Goal: Task Accomplishment & Management: Manage account settings

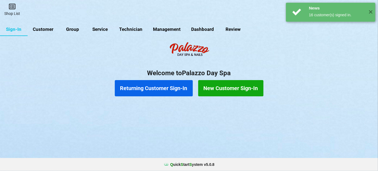
click at [13, 11] on link "Shop List" at bounding box center [12, 9] width 24 height 19
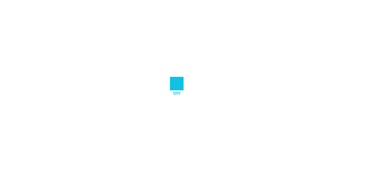
select select "25"
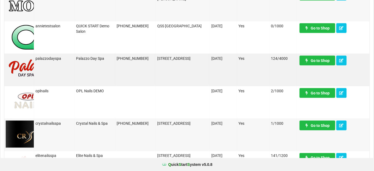
scroll to position [295, 0]
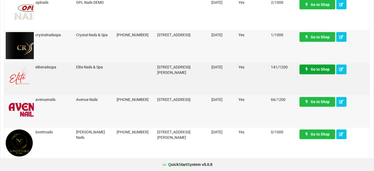
click at [319, 69] on link "Go to Shop" at bounding box center [318, 70] width 36 height 10
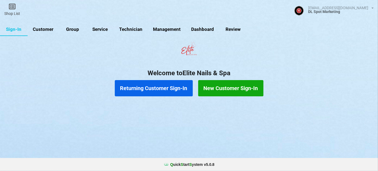
click at [49, 29] on link "Customer" at bounding box center [43, 29] width 31 height 13
select select "25"
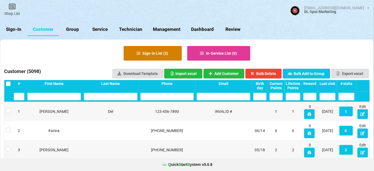
click at [157, 54] on button "Sign-in List ( 2 )" at bounding box center [153, 53] width 58 height 15
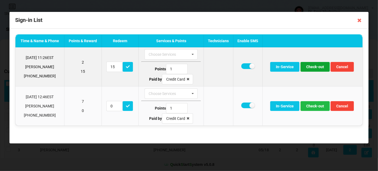
click at [315, 68] on button "Check-out" at bounding box center [314, 67] width 29 height 10
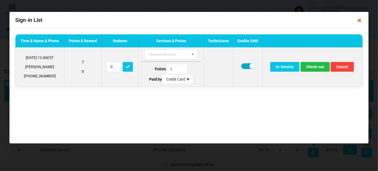
click at [245, 67] on label at bounding box center [247, 66] width 13 height 6
checkbox input "false"
click at [317, 70] on button "Check-out" at bounding box center [314, 67] width 29 height 10
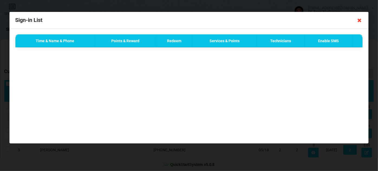
click at [359, 21] on icon at bounding box center [359, 20] width 9 height 9
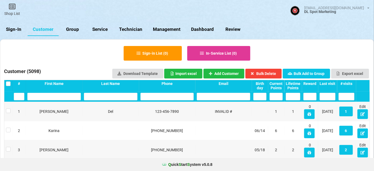
click at [12, 27] on link "Sign-In" at bounding box center [14, 29] width 28 height 13
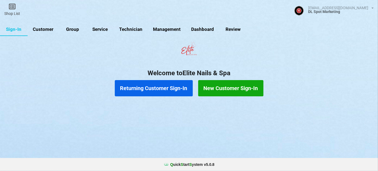
click at [75, 31] on link "Group" at bounding box center [73, 29] width 28 height 13
select select "25"
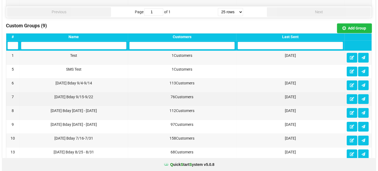
scroll to position [393, 0]
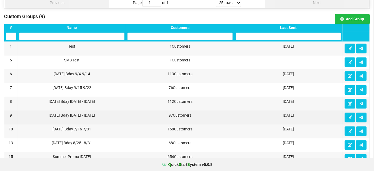
drag, startPoint x: 46, startPoint y: 111, endPoint x: 100, endPoint y: 110, distance: 53.6
click at [100, 113] on div "Oct2025 Bday 10/6 - 10/12/25" at bounding box center [71, 115] width 105 height 5
copy div "Oct2025 Bday 10/6 - 10/12/25"
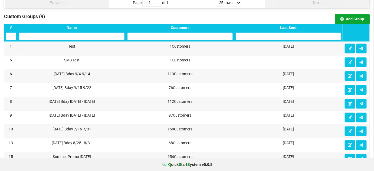
click at [357, 15] on button "Add Group" at bounding box center [352, 19] width 35 height 10
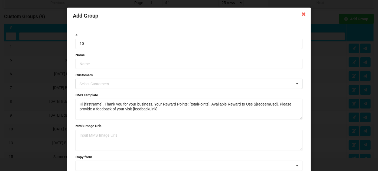
click at [100, 83] on div "Select Customers" at bounding box center [97, 84] width 38 height 6
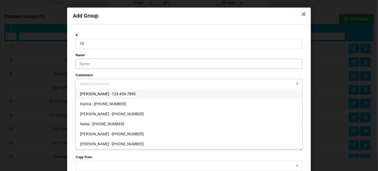
click at [95, 64] on input "text" at bounding box center [188, 64] width 227 height 10
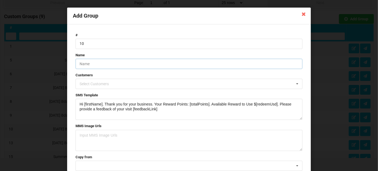
paste input "Oct2025 Bday 10/6 - 10/12/25"
click at [110, 63] on input "Oct2025 Bday 10/6 - 10/12/25" at bounding box center [188, 64] width 227 height 10
click at [125, 63] on input "Oct2025 Bday 10/13 - 10/12/25" at bounding box center [188, 64] width 227 height 10
type input "Oct2025 Bday 10/13 - 10/19/25"
drag, startPoint x: 166, startPoint y: 111, endPoint x: 73, endPoint y: 103, distance: 93.9
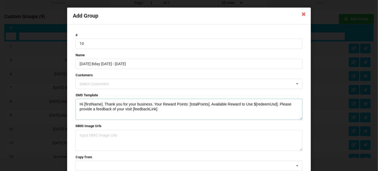
click at [73, 103] on form "# 10 Name Oct2025 Bday 10/13 - 10/19/25 Customers Select Customers Ida - 123-45…" at bounding box center [189, 108] width 232 height 157
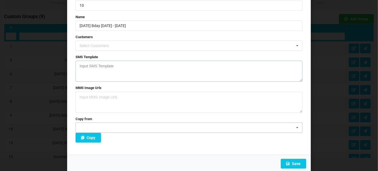
scroll to position [39, 0]
click at [299, 162] on button "Save" at bounding box center [293, 163] width 25 height 10
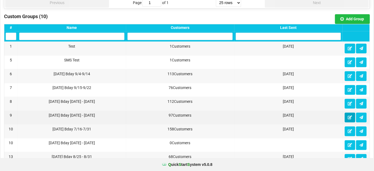
click at [349, 116] on icon at bounding box center [350, 117] width 5 height 3
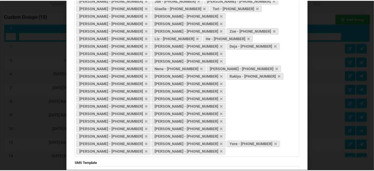
scroll to position [220, 0]
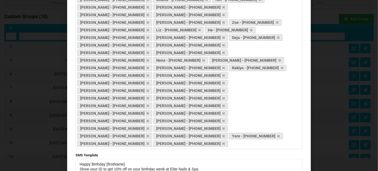
drag, startPoint x: 300, startPoint y: 80, endPoint x: 240, endPoint y: 102, distance: 63.9
drag, startPoint x: 179, startPoint y: 75, endPoint x: 67, endPoint y: 65, distance: 112.2
click at [67, 65] on div "# 9 Name Oct2025 Bday 10/6 - 10/12/25 Customers Edwing - 215-609-6086 Tammy - 3…" at bounding box center [189, 45] width 244 height 482
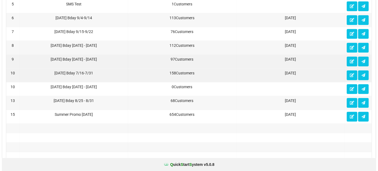
scroll to position [459, 0]
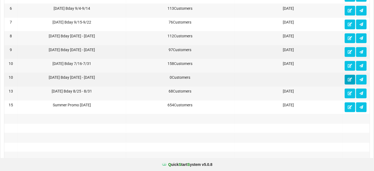
click at [350, 78] on icon at bounding box center [350, 79] width 5 height 3
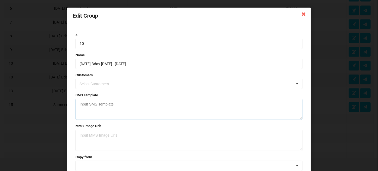
click at [94, 104] on textarea at bounding box center [188, 109] width 227 height 21
paste textarea "Happy Birthday [firstName] Show your ID to get 10% off on your birthday week at…"
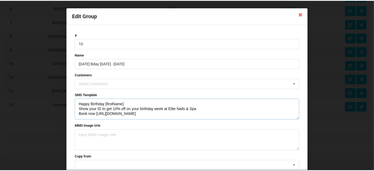
scroll to position [39, 0]
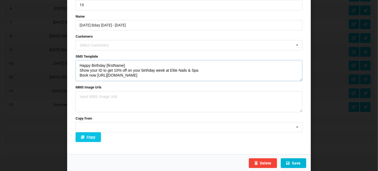
type textarea "Happy Birthday [firstName] Show your ID to get 10% off on your birthday week at…"
click at [297, 162] on button "Save" at bounding box center [293, 163] width 25 height 10
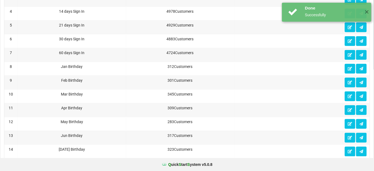
scroll to position [0, 0]
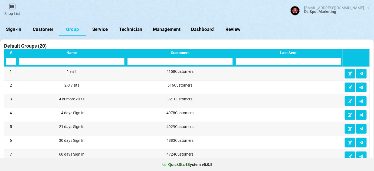
click at [101, 52] on link "Customer" at bounding box center [109, 55] width 17 height 7
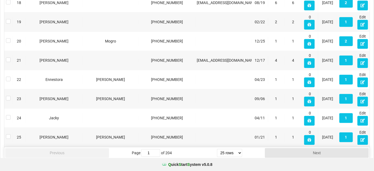
scroll to position [438, 0]
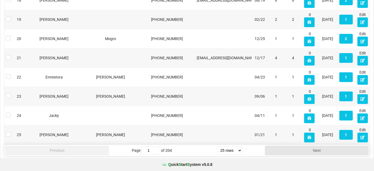
click at [238, 146] on select "5 rows 10 rows 20 rows 25 rows 50 rows 100 rows" at bounding box center [229, 150] width 25 height 8
click at [217, 155] on select "5 rows 10 rows 20 rows 25 rows 50 rows 100 rows" at bounding box center [229, 150] width 25 height 8
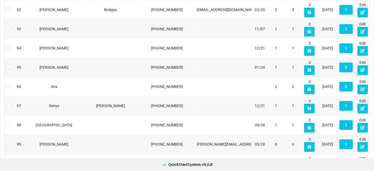
scroll to position [1873, 0]
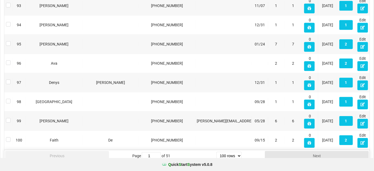
click at [239, 152] on select "5 rows 10 rows 20 rows 25 rows 50 rows 100 rows" at bounding box center [228, 156] width 25 height 8
select select "50"
click at [217, 152] on select "5 rows 10 rows 20 rows 25 rows 50 rows 100 rows" at bounding box center [228, 156] width 25 height 8
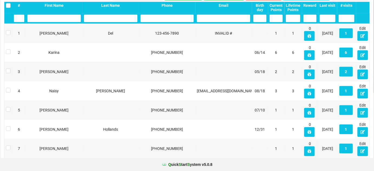
scroll to position [0, 0]
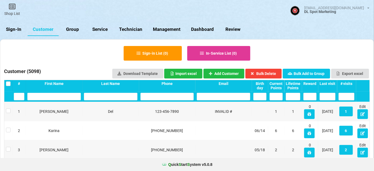
click at [259, 86] on div "Birth day" at bounding box center [259, 85] width 13 height 9
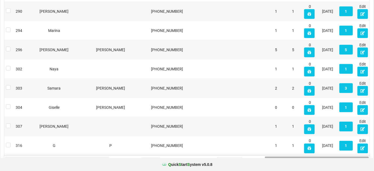
scroll to position [916, 0]
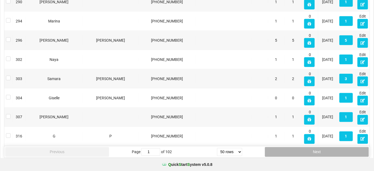
click at [312, 147] on button "Next" at bounding box center [317, 152] width 104 height 10
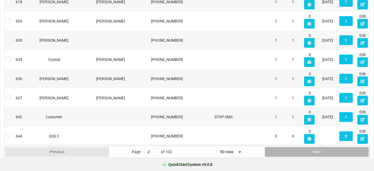
click at [312, 147] on button "Next" at bounding box center [317, 152] width 104 height 10
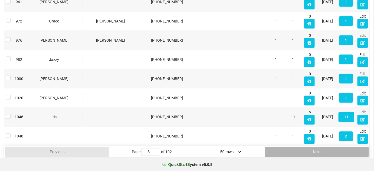
click at [312, 147] on button "Next" at bounding box center [317, 152] width 104 height 10
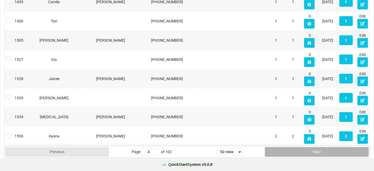
click at [312, 147] on button "Next" at bounding box center [317, 152] width 104 height 10
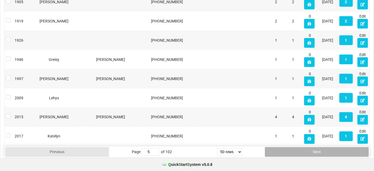
click at [312, 147] on button "Next" at bounding box center [317, 152] width 104 height 10
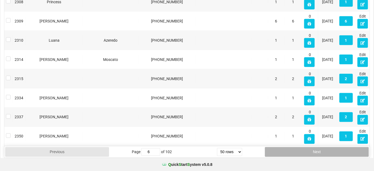
click at [312, 147] on button "Next" at bounding box center [317, 152] width 104 height 10
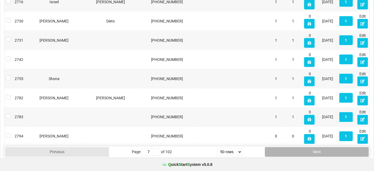
click at [312, 147] on button "Next" at bounding box center [317, 152] width 104 height 10
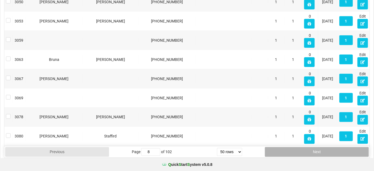
click at [312, 147] on button "Next" at bounding box center [317, 152] width 104 height 10
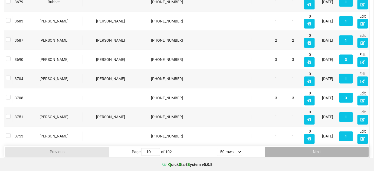
click at [312, 147] on button "Next" at bounding box center [317, 152] width 104 height 10
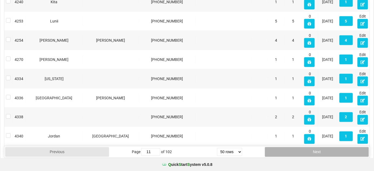
click at [312, 147] on button "Next" at bounding box center [317, 152] width 104 height 10
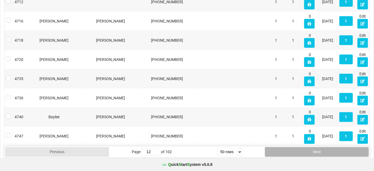
click at [312, 147] on button "Next" at bounding box center [317, 152] width 104 height 10
type input "13"
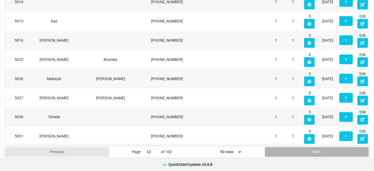
click at [316, 150] on button "Next" at bounding box center [317, 152] width 104 height 10
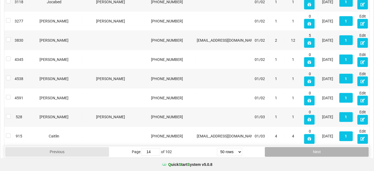
click at [316, 150] on button "Next" at bounding box center [317, 152] width 104 height 10
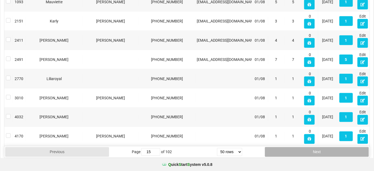
click at [316, 150] on button "Next" at bounding box center [317, 152] width 104 height 10
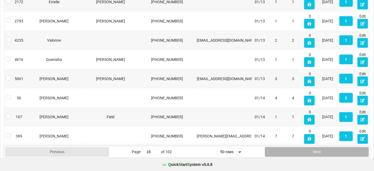
click at [316, 150] on button "Next" at bounding box center [317, 152] width 104 height 10
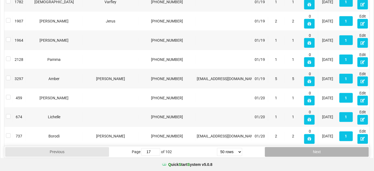
click at [316, 150] on button "Next" at bounding box center [317, 152] width 104 height 10
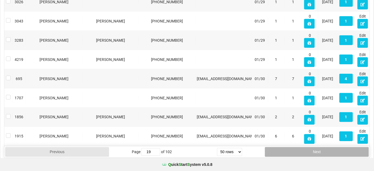
click at [316, 150] on button "Next" at bounding box center [317, 152] width 104 height 10
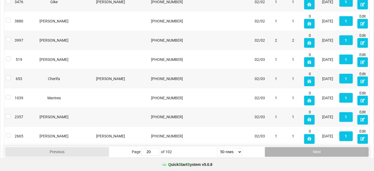
click at [316, 150] on button "Next" at bounding box center [317, 152] width 104 height 10
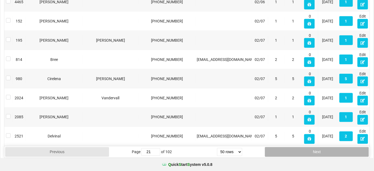
click at [316, 150] on button "Next" at bounding box center [317, 152] width 104 height 10
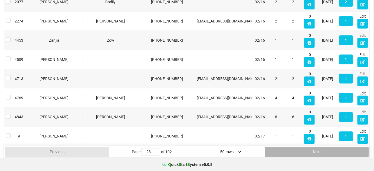
click at [316, 150] on button "Next" at bounding box center [317, 152] width 104 height 10
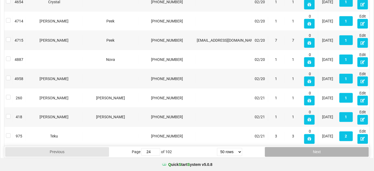
click at [316, 150] on button "Next" at bounding box center [317, 152] width 104 height 10
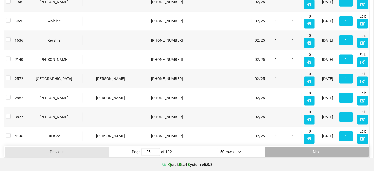
click at [316, 150] on button "Next" at bounding box center [317, 152] width 104 height 10
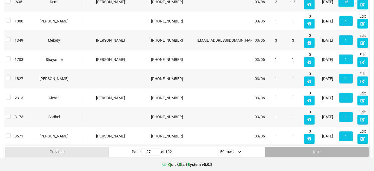
click at [315, 150] on button "Next" at bounding box center [317, 152] width 104 height 10
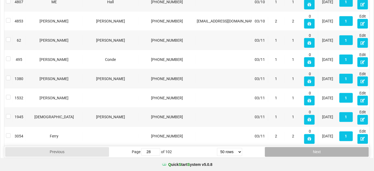
click at [315, 150] on button "Next" at bounding box center [317, 152] width 104 height 10
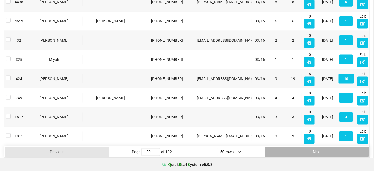
click at [315, 150] on button "Next" at bounding box center [317, 152] width 104 height 10
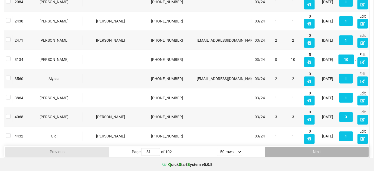
click at [315, 150] on button "Next" at bounding box center [317, 152] width 104 height 10
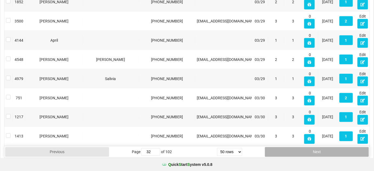
click at [315, 150] on button "Next" at bounding box center [317, 152] width 104 height 10
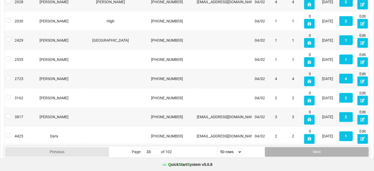
click at [315, 150] on button "Next" at bounding box center [317, 152] width 104 height 10
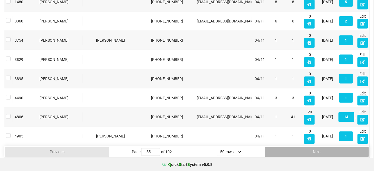
click at [315, 150] on button "Next" at bounding box center [317, 152] width 104 height 10
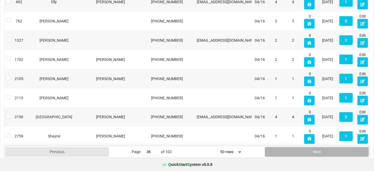
click at [315, 150] on button "Next" at bounding box center [317, 152] width 104 height 10
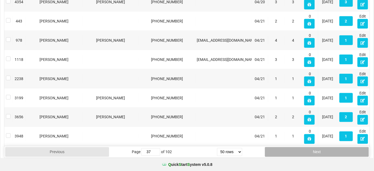
click at [315, 150] on button "Next" at bounding box center [317, 152] width 104 height 10
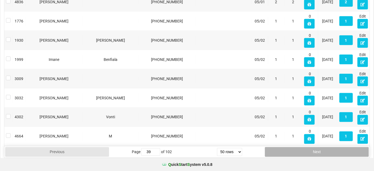
click at [315, 150] on button "Next" at bounding box center [317, 152] width 104 height 10
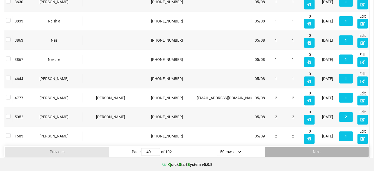
click at [315, 150] on button "Next" at bounding box center [317, 152] width 104 height 10
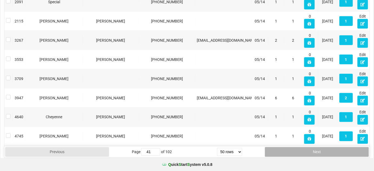
click at [315, 150] on button "Next" at bounding box center [317, 152] width 104 height 10
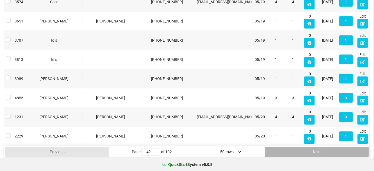
click at [315, 150] on button "Next" at bounding box center [317, 152] width 104 height 10
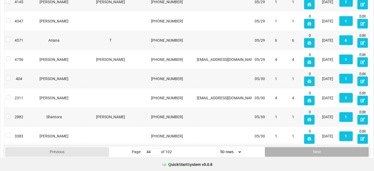
click at [315, 150] on button "Next" at bounding box center [317, 152] width 104 height 10
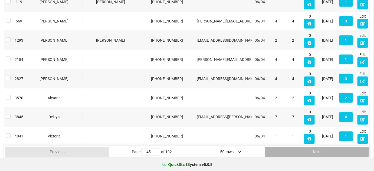
click at [315, 150] on button "Next" at bounding box center [317, 152] width 104 height 10
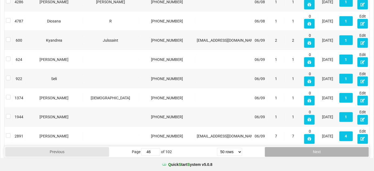
click at [315, 150] on button "Next" at bounding box center [317, 152] width 104 height 10
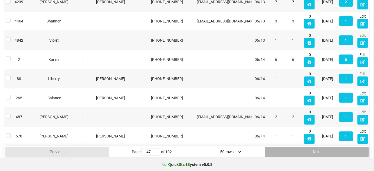
click at [315, 150] on button "Next" at bounding box center [317, 152] width 104 height 10
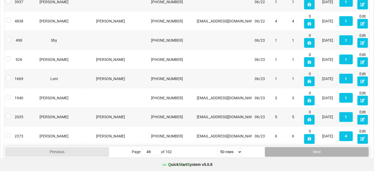
click at [315, 150] on button "Next" at bounding box center [317, 152] width 104 height 10
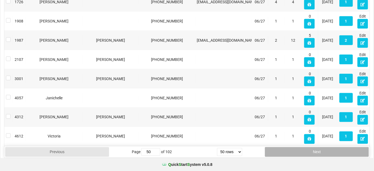
click at [315, 150] on button "Next" at bounding box center [317, 152] width 104 height 10
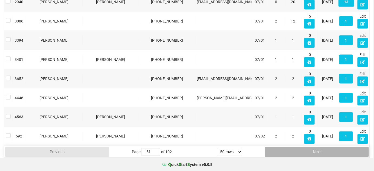
click at [315, 150] on button "Next" at bounding box center [317, 152] width 104 height 10
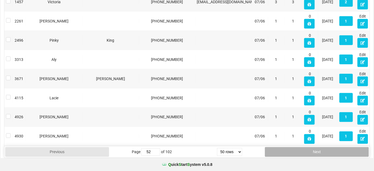
click at [315, 150] on button "Next" at bounding box center [317, 152] width 104 height 10
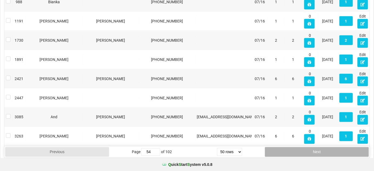
click at [315, 150] on button "Next" at bounding box center [317, 152] width 104 height 10
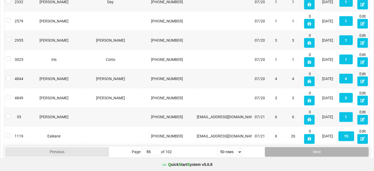
click at [315, 150] on button "Next" at bounding box center [317, 152] width 104 height 10
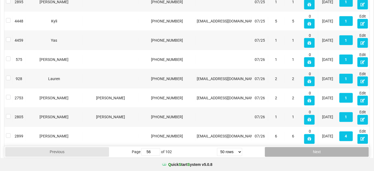
click at [315, 150] on button "Next" at bounding box center [317, 152] width 104 height 10
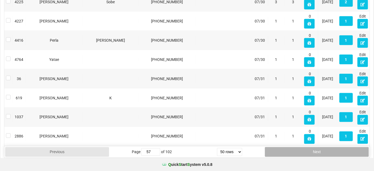
click at [315, 150] on button "Next" at bounding box center [317, 152] width 104 height 10
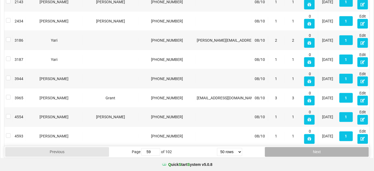
click at [315, 150] on button "Next" at bounding box center [317, 152] width 104 height 10
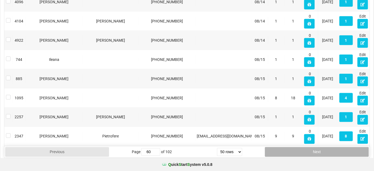
click at [315, 150] on button "Next" at bounding box center [317, 152] width 104 height 10
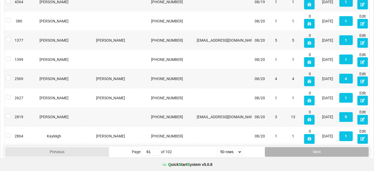
click at [315, 150] on button "Next" at bounding box center [317, 152] width 104 height 10
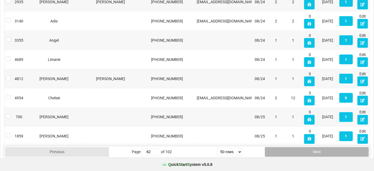
click at [316, 149] on button "Next" at bounding box center [317, 152] width 104 height 10
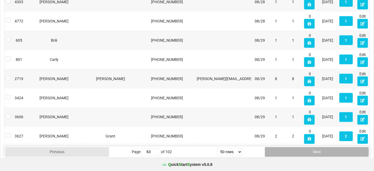
click at [316, 149] on button "Next" at bounding box center [317, 152] width 104 height 10
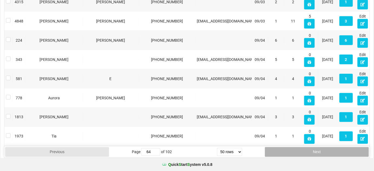
click at [316, 149] on button "Next" at bounding box center [317, 152] width 104 height 10
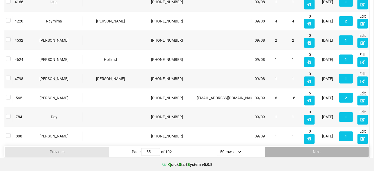
click at [316, 149] on button "Next" at bounding box center [317, 152] width 104 height 10
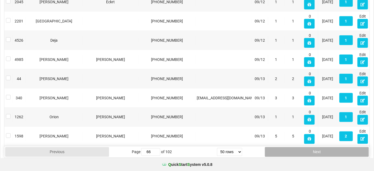
click at [316, 149] on button "Next" at bounding box center [317, 152] width 104 height 10
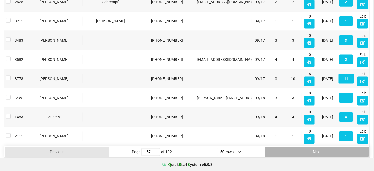
click at [316, 149] on button "Next" at bounding box center [317, 152] width 104 height 10
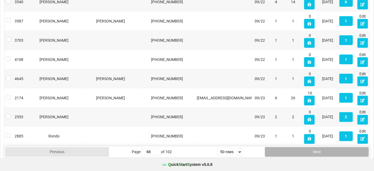
click at [316, 149] on button "Next" at bounding box center [317, 152] width 104 height 10
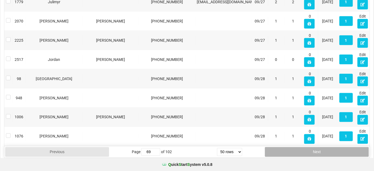
click at [316, 149] on button "Next" at bounding box center [317, 152] width 104 height 10
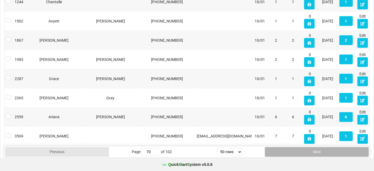
click at [316, 149] on button "Next" at bounding box center [317, 152] width 104 height 10
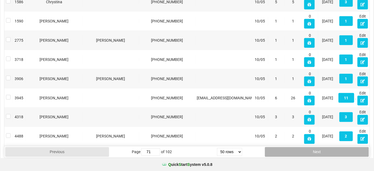
click at [316, 149] on button "Next" at bounding box center [317, 152] width 104 height 10
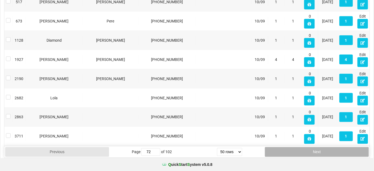
click at [316, 149] on button "Next" at bounding box center [317, 152] width 104 height 10
type input "73"
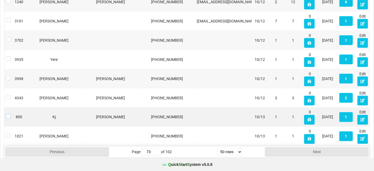
click at [8, 114] on label at bounding box center [8, 114] width 5 height 0
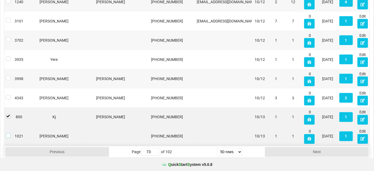
click at [8, 133] on label at bounding box center [8, 133] width 5 height 0
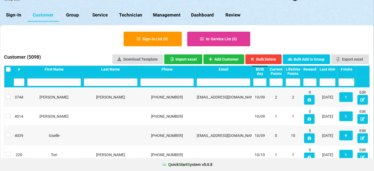
scroll to position [0, 0]
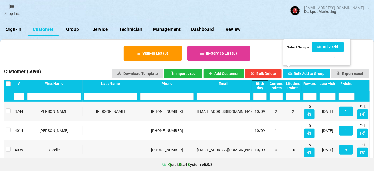
click at [307, 58] on div "Sept2025 Bday 9/26 - 10/5/25 SMS Test Sept2025 Bday 9/15-9/22 Oct2025 Bday 10/6…" at bounding box center [313, 57] width 53 height 10
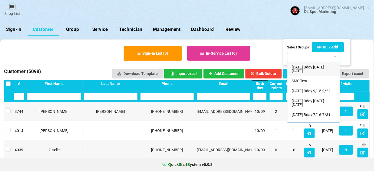
click at [307, 58] on div "Sept2025 Bday 9/26 - 10/5/25 SMS Test Sept2025 Bday 9/15-9/22 Oct2025 Bday 10/6…" at bounding box center [313, 57] width 53 height 10
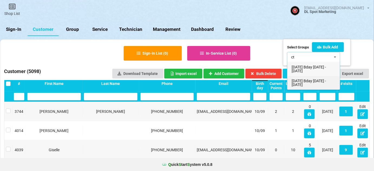
type input "c"
type input "Oct"
click at [305, 84] on span "Oct2025 Bday 10/13 - 10/19/25" at bounding box center [309, 83] width 34 height 8
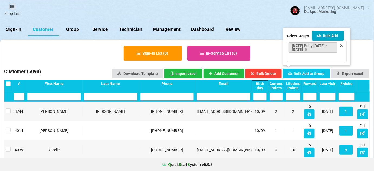
click at [333, 34] on button "Bulk Add" at bounding box center [328, 36] width 32 height 10
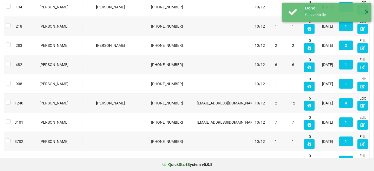
scroll to position [916, 0]
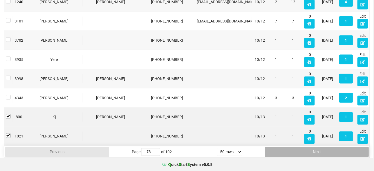
click at [325, 149] on button "Next" at bounding box center [317, 152] width 104 height 10
type input "74"
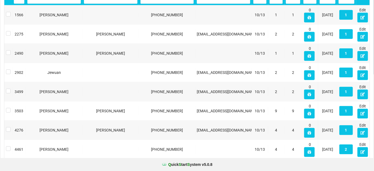
scroll to position [0, 0]
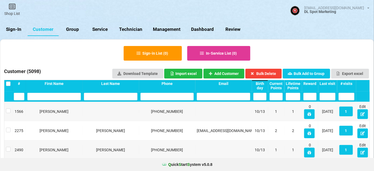
click at [9, 81] on label at bounding box center [8, 81] width 5 height 0
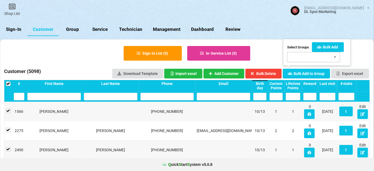
click at [306, 56] on div "Sept2025 Bday 9/26 - 10/5/25 SMS Test Sept2025 Bday 9/15-9/22 Oct2025 Bday 10/6…" at bounding box center [313, 57] width 53 height 10
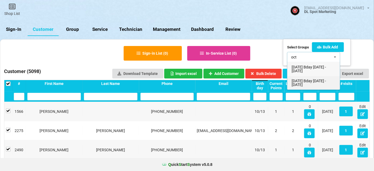
type input "oct"
click at [305, 84] on span "Oct2025 Bday 10/13 - 10/19/25" at bounding box center [309, 83] width 34 height 8
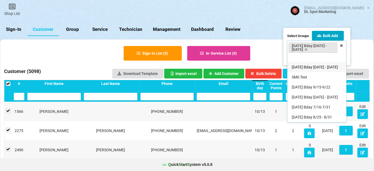
click at [333, 35] on button "Bulk Add" at bounding box center [328, 36] width 32 height 10
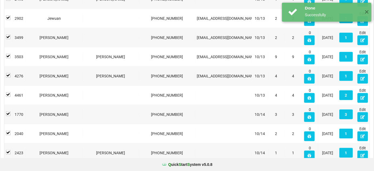
scroll to position [916, 0]
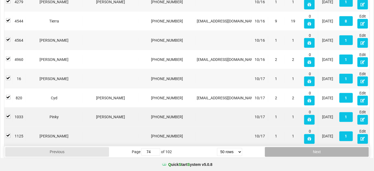
click at [312, 150] on button "Next" at bounding box center [317, 152] width 104 height 10
type input "75"
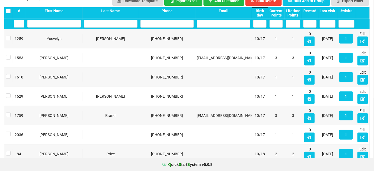
scroll to position [0, 0]
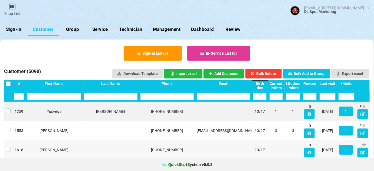
click at [8, 109] on label at bounding box center [8, 109] width 5 height 0
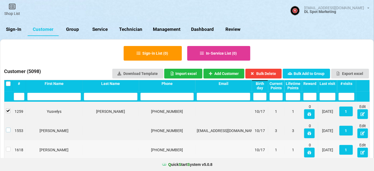
click at [7, 128] on label at bounding box center [8, 128] width 5 height 0
click at [8, 147] on label at bounding box center [8, 147] width 5 height 0
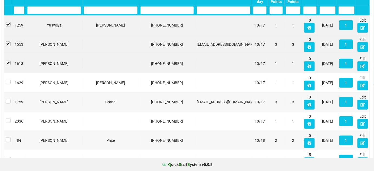
scroll to position [98, 0]
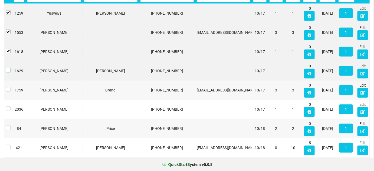
click at [8, 68] on label at bounding box center [8, 68] width 5 height 0
click at [8, 87] on label at bounding box center [8, 87] width 5 height 0
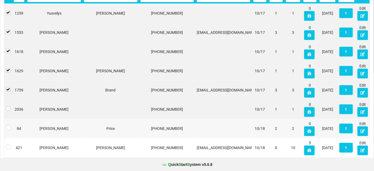
click at [8, 106] on label at bounding box center [8, 106] width 5 height 0
click at [9, 126] on label at bounding box center [8, 126] width 5 height 0
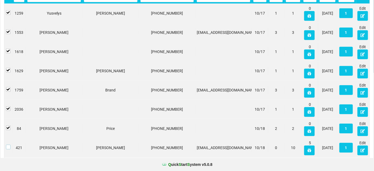
click at [9, 145] on label at bounding box center [8, 145] width 5 height 0
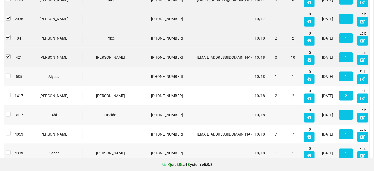
scroll to position [197, 0]
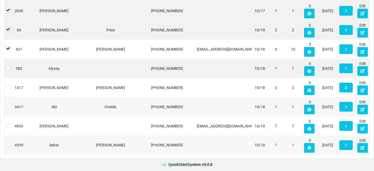
drag, startPoint x: 8, startPoint y: 68, endPoint x: 8, endPoint y: 71, distance: 3.5
click at [8, 65] on label at bounding box center [8, 65] width 5 height 0
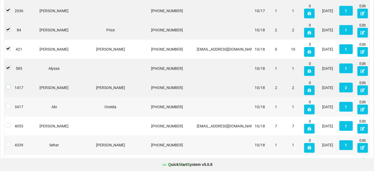
click at [6, 85] on label at bounding box center [8, 85] width 5 height 0
click at [8, 104] on label at bounding box center [8, 104] width 5 height 0
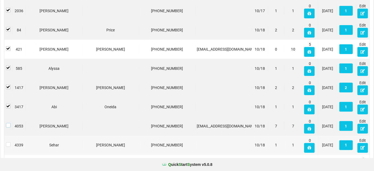
click at [8, 123] on label at bounding box center [8, 123] width 5 height 0
click at [9, 142] on label at bounding box center [8, 142] width 5 height 0
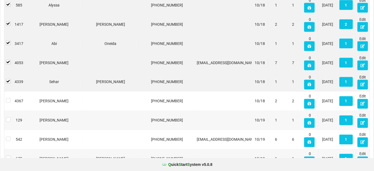
scroll to position [262, 0]
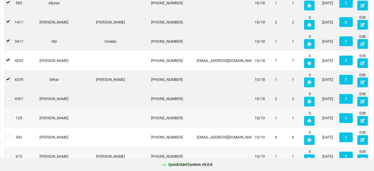
drag, startPoint x: 9, startPoint y: 99, endPoint x: 9, endPoint y: 103, distance: 4.1
click at [9, 100] on div at bounding box center [8, 99] width 8 height 10
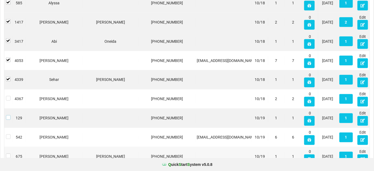
click at [7, 115] on label at bounding box center [8, 115] width 5 height 0
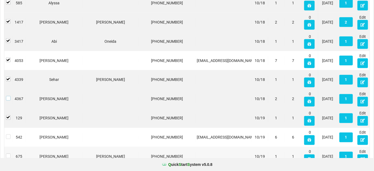
click at [9, 96] on label at bounding box center [8, 96] width 5 height 0
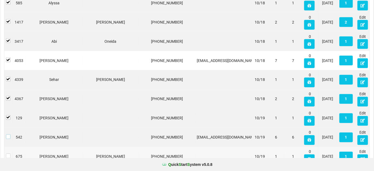
click at [8, 134] on label at bounding box center [8, 134] width 5 height 0
click at [9, 154] on label at bounding box center [8, 154] width 5 height 0
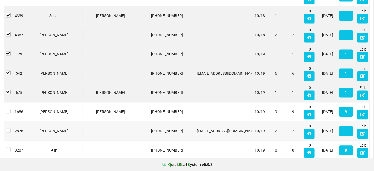
scroll to position [328, 0]
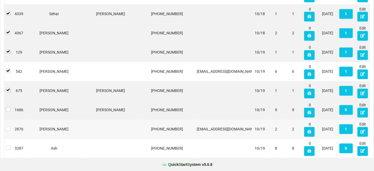
click at [8, 107] on label at bounding box center [8, 107] width 5 height 0
click at [9, 129] on div at bounding box center [8, 129] width 8 height 10
click at [8, 126] on label at bounding box center [8, 126] width 5 height 0
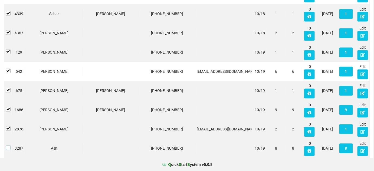
click at [8, 146] on label at bounding box center [8, 146] width 5 height 0
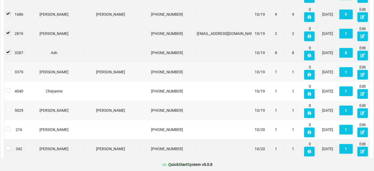
scroll to position [426, 0]
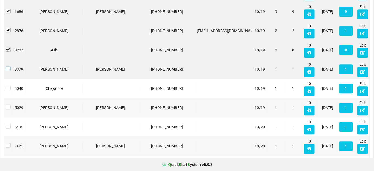
click at [8, 66] on label at bounding box center [8, 66] width 5 height 0
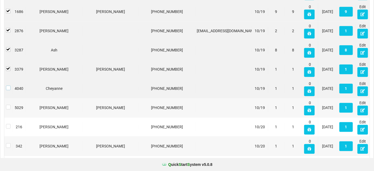
click at [8, 86] on label at bounding box center [8, 86] width 5 height 0
click at [9, 105] on label at bounding box center [8, 105] width 5 height 0
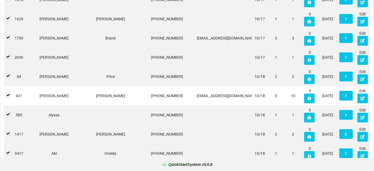
scroll to position [0, 0]
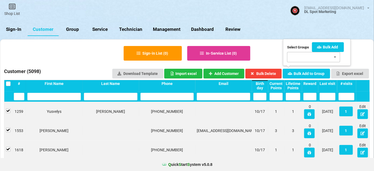
click at [307, 56] on div "Sept2025 Bday 9/26 - 10/5/25 SMS Test Sept2025 Bday 9/15-9/22 Oct2025 Bday 10/6…" at bounding box center [313, 57] width 53 height 10
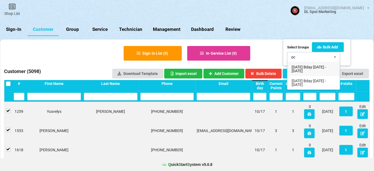
type input "oct"
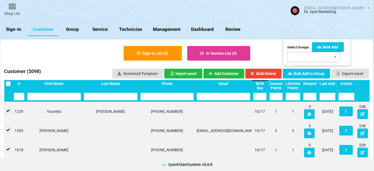
click at [308, 57] on div "Sept2025 Bday 9/26 - 10/5/25 SMS Test Sept2025 Bday 9/15-9/22 Oct2025 Bday 10/6…" at bounding box center [313, 57] width 53 height 10
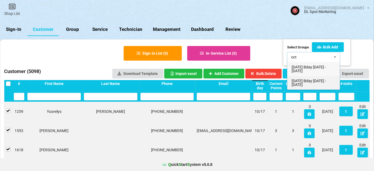
type input "oct"
click at [303, 84] on span "Oct2025 Bday 10/13 - 10/19/25" at bounding box center [309, 83] width 34 height 8
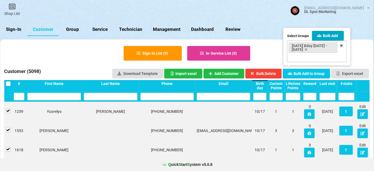
click at [327, 35] on button "Bulk Add" at bounding box center [328, 36] width 32 height 10
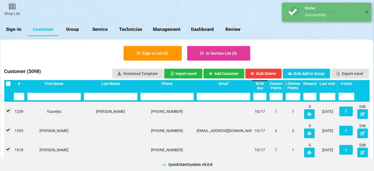
click at [73, 30] on link "Group" at bounding box center [73, 29] width 28 height 13
select select "25"
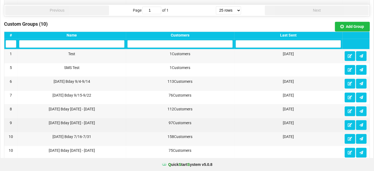
scroll to position [377, 0]
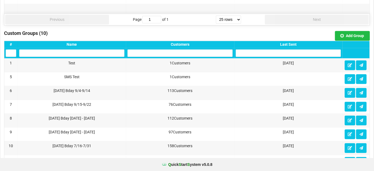
click at [292, 43] on div "Last Sent" at bounding box center [288, 44] width 105 height 4
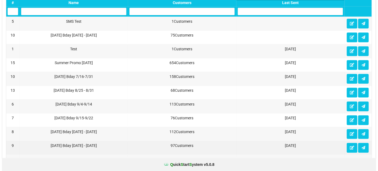
scroll to position [409, 0]
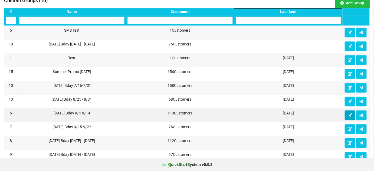
click at [349, 114] on button at bounding box center [350, 115] width 11 height 10
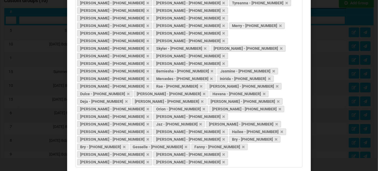
scroll to position [251, 0]
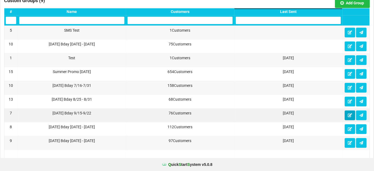
click at [349, 113] on icon at bounding box center [350, 114] width 5 height 3
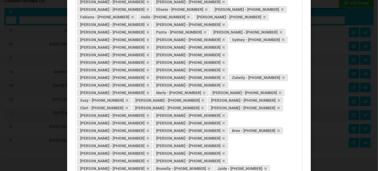
scroll to position [175, 0]
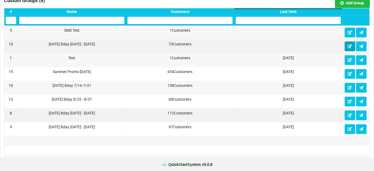
click at [350, 44] on icon at bounding box center [350, 45] width 5 height 3
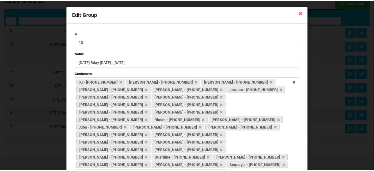
scroll to position [0, 0]
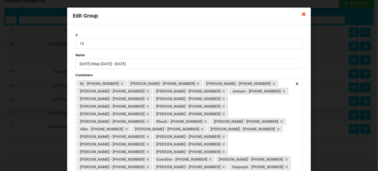
drag, startPoint x: 302, startPoint y: 14, endPoint x: 302, endPoint y: 20, distance: 5.4
click at [302, 14] on icon at bounding box center [303, 13] width 9 height 9
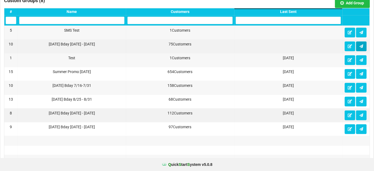
click at [361, 44] on icon at bounding box center [361, 45] width 5 height 3
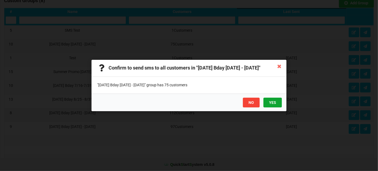
click at [275, 103] on button "YES" at bounding box center [272, 103] width 18 height 10
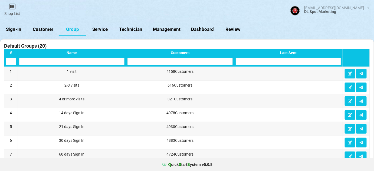
click at [46, 31] on link "Customer" at bounding box center [43, 29] width 31 height 13
select select "25"
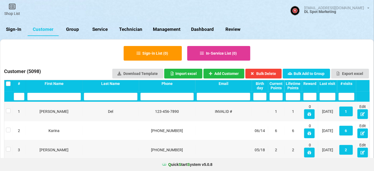
click at [153, 97] on input "text" at bounding box center [167, 97] width 54 height 8
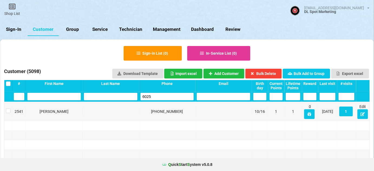
type input "6025"
click at [367, 112] on button at bounding box center [362, 114] width 11 height 10
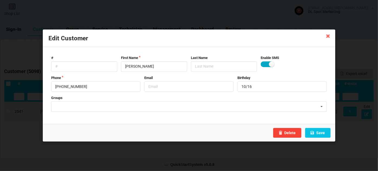
click at [264, 63] on label at bounding box center [267, 64] width 13 height 6
checkbox input "false"
click at [319, 133] on button "Save" at bounding box center [317, 133] width 25 height 10
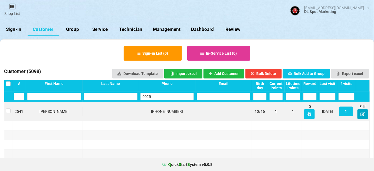
click at [362, 113] on icon at bounding box center [362, 113] width 5 height 3
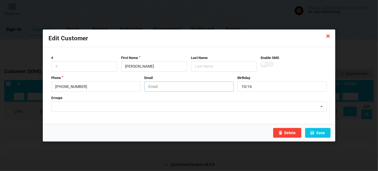
click at [167, 88] on input "text" at bounding box center [188, 86] width 89 height 10
type input "UNSUBSCRIBE"
click at [320, 132] on button "Save" at bounding box center [317, 133] width 25 height 10
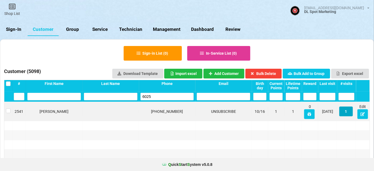
click at [345, 111] on button "1" at bounding box center [346, 112] width 14 height 10
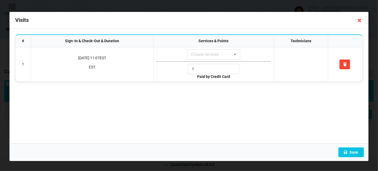
click at [359, 22] on icon at bounding box center [359, 20] width 9 height 9
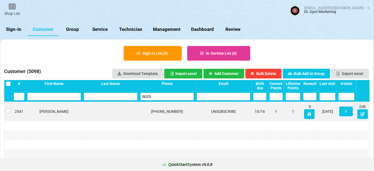
click at [9, 109] on label at bounding box center [8, 109] width 5 height 0
click at [8, 109] on label at bounding box center [8, 109] width 5 height 0
click at [17, 11] on link "Shop List" at bounding box center [12, 9] width 24 height 19
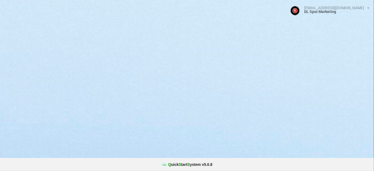
select select "25"
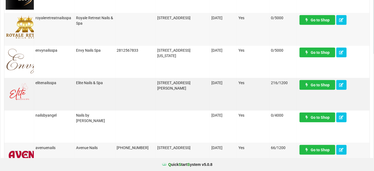
scroll to position [131, 0]
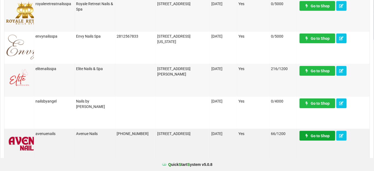
click at [325, 136] on link "Go to Shop" at bounding box center [318, 136] width 36 height 10
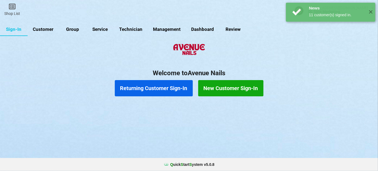
click at [57, 34] on link "Customer" at bounding box center [69, 39] width 25 height 11
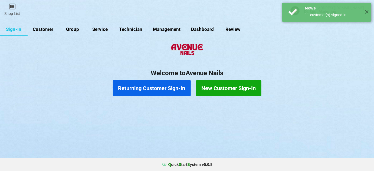
select select "25"
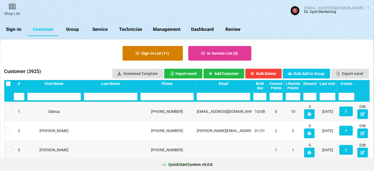
click at [166, 56] on button "Sign-in List ( 11 )" at bounding box center [153, 53] width 60 height 15
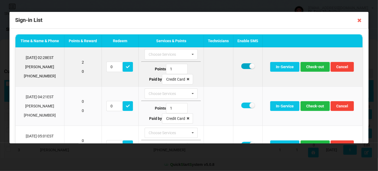
click at [245, 67] on label at bounding box center [247, 66] width 13 height 6
checkbox input "false"
click at [312, 66] on button "Check-out" at bounding box center [314, 67] width 29 height 10
click at [311, 67] on button "Check-out" at bounding box center [314, 67] width 29 height 10
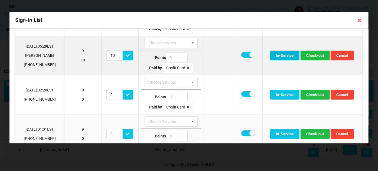
scroll to position [65, 0]
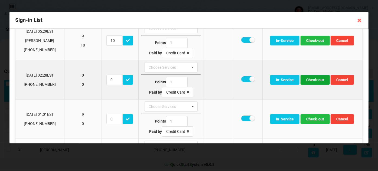
click at [314, 79] on button "Check-out" at bounding box center [314, 80] width 29 height 10
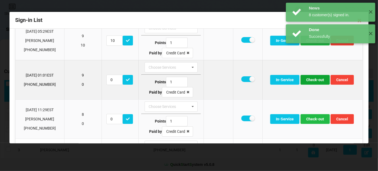
click at [315, 80] on button "Check-out" at bounding box center [314, 80] width 29 height 10
click at [312, 79] on button "Check-out" at bounding box center [314, 80] width 29 height 10
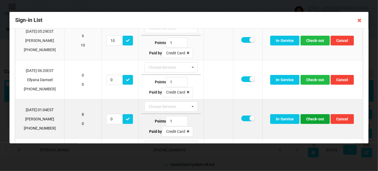
click at [314, 117] on button "Check-out" at bounding box center [314, 119] width 29 height 10
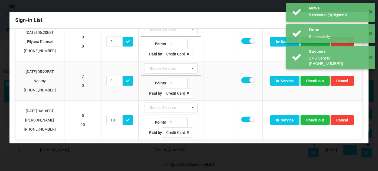
scroll to position [104, 0]
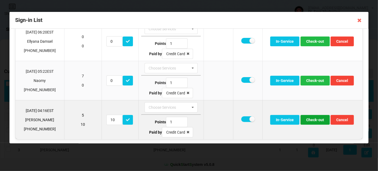
click at [313, 119] on button "Check-out" at bounding box center [314, 120] width 29 height 10
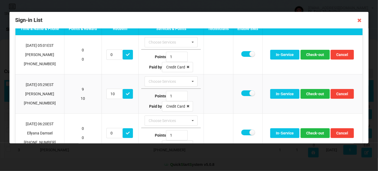
scroll to position [0, 0]
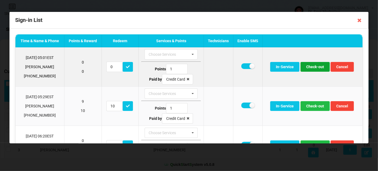
click at [313, 67] on button "Check-out" at bounding box center [314, 67] width 29 height 10
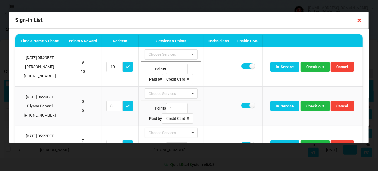
click at [360, 21] on icon at bounding box center [359, 20] width 9 height 9
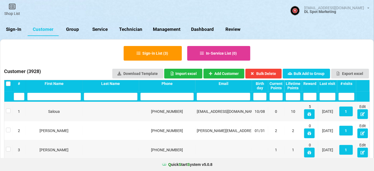
click at [12, 31] on link "Sign-In" at bounding box center [14, 29] width 28 height 13
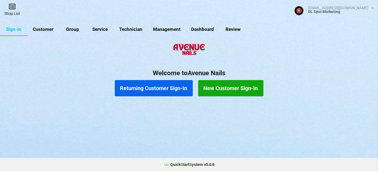
click at [13, 9] on icon at bounding box center [12, 6] width 8 height 6
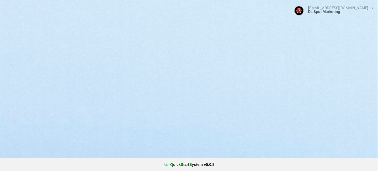
select select "25"
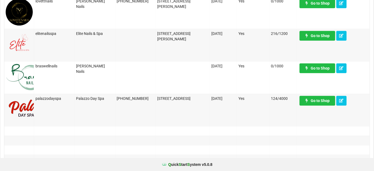
scroll to position [426, 0]
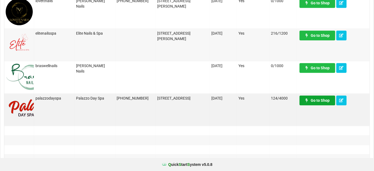
click at [320, 101] on link "Go to Shop" at bounding box center [318, 101] width 36 height 10
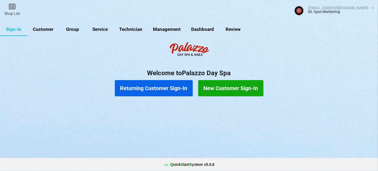
click at [44, 30] on link "Customer" at bounding box center [43, 29] width 31 height 13
select select "25"
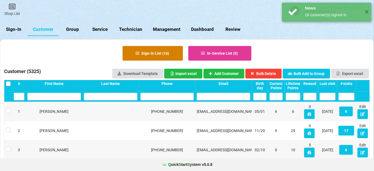
click at [162, 54] on button "Sign-in List ( 16 )" at bounding box center [153, 53] width 60 height 15
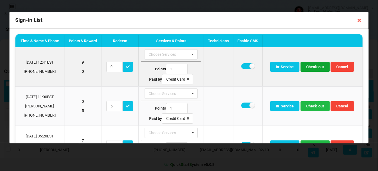
click at [312, 67] on button "Check-out" at bounding box center [314, 67] width 29 height 10
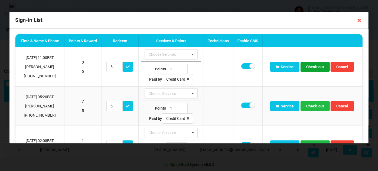
click at [312, 67] on button "Check-out" at bounding box center [314, 67] width 29 height 10
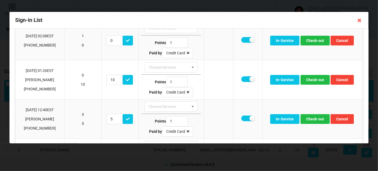
scroll to position [33, 0]
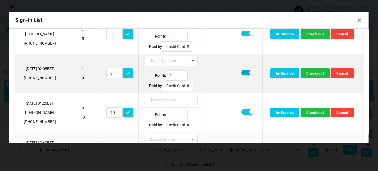
click at [242, 71] on label at bounding box center [247, 73] width 13 height 6
checkbox input "false"
click at [317, 74] on button "Check-out" at bounding box center [314, 73] width 29 height 10
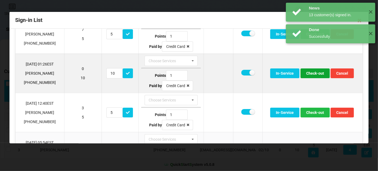
click at [316, 74] on button "Check-out" at bounding box center [314, 73] width 29 height 10
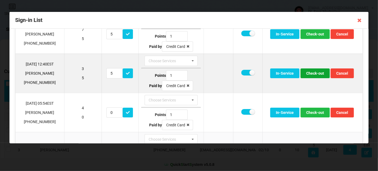
click at [316, 74] on button "Check-out" at bounding box center [314, 73] width 29 height 10
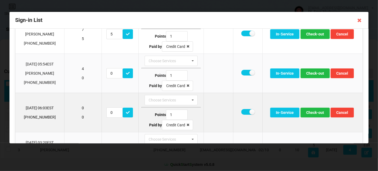
scroll to position [65, 0]
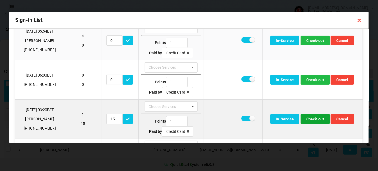
click at [311, 119] on button "Check-out" at bounding box center [314, 119] width 29 height 10
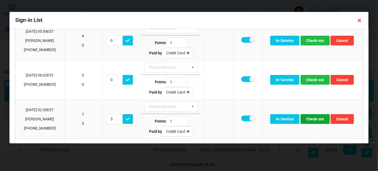
click at [311, 119] on button "Check-out" at bounding box center [314, 119] width 29 height 10
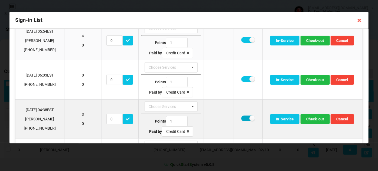
click at [245, 117] on label at bounding box center [247, 119] width 13 height 6
checkbox input "false"
click at [313, 117] on button "Check-out" at bounding box center [314, 119] width 29 height 10
click at [312, 118] on button "Check-out" at bounding box center [314, 119] width 29 height 10
click at [242, 117] on label at bounding box center [247, 119] width 13 height 6
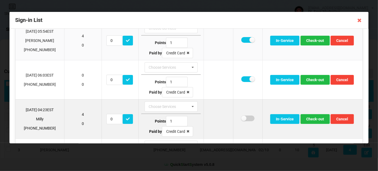
checkbox input "false"
click at [312, 117] on button "Check-out" at bounding box center [314, 119] width 29 height 10
click at [242, 117] on label at bounding box center [247, 119] width 13 height 6
checkbox input "false"
click at [311, 117] on button "Check-out" at bounding box center [314, 119] width 29 height 10
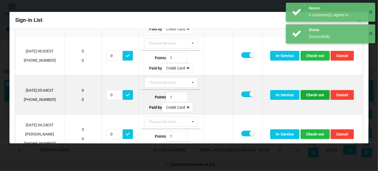
scroll to position [104, 0]
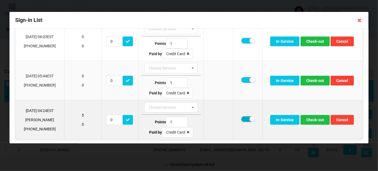
click at [244, 117] on label at bounding box center [247, 119] width 13 height 6
checkbox input "false"
click at [311, 117] on button "Check-out" at bounding box center [314, 120] width 29 height 10
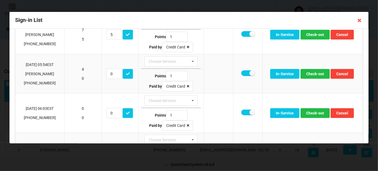
scroll to position [0, 0]
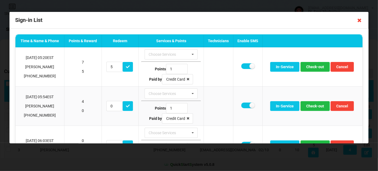
click at [361, 21] on icon at bounding box center [359, 20] width 9 height 9
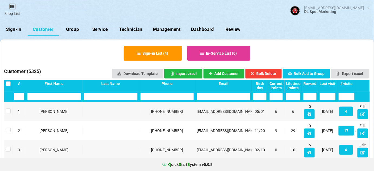
click at [12, 30] on link "Sign-In" at bounding box center [14, 29] width 28 height 13
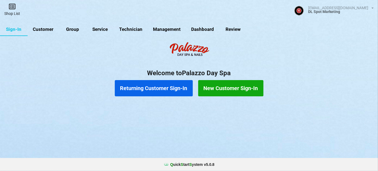
click at [12, 12] on link "Shop List" at bounding box center [12, 9] width 24 height 19
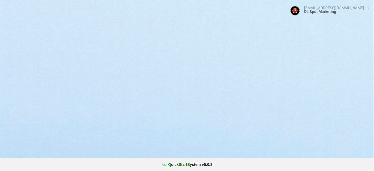
select select "25"
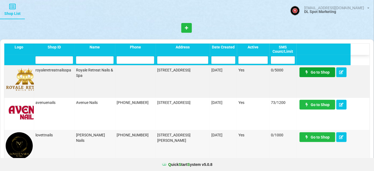
click at [317, 69] on link "Go to Shop" at bounding box center [318, 72] width 36 height 10
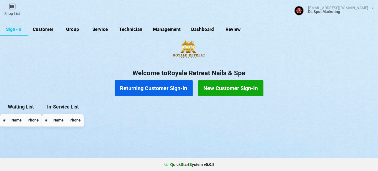
click at [69, 30] on link "Group" at bounding box center [73, 29] width 28 height 13
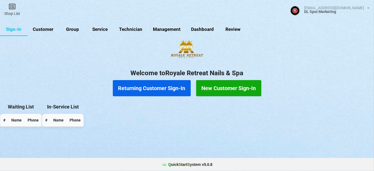
select select "25"
